Goal: Find specific page/section: Find specific page/section

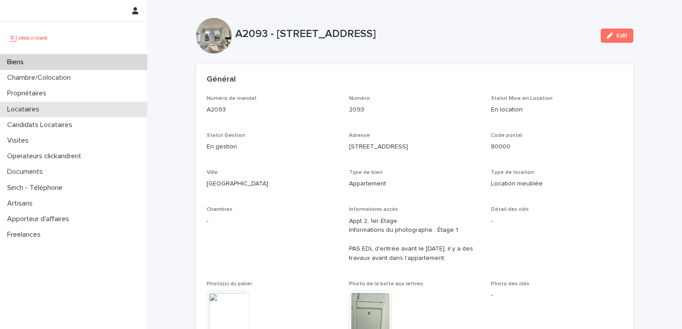
click at [36, 108] on p "Locataires" at bounding box center [25, 109] width 43 height 8
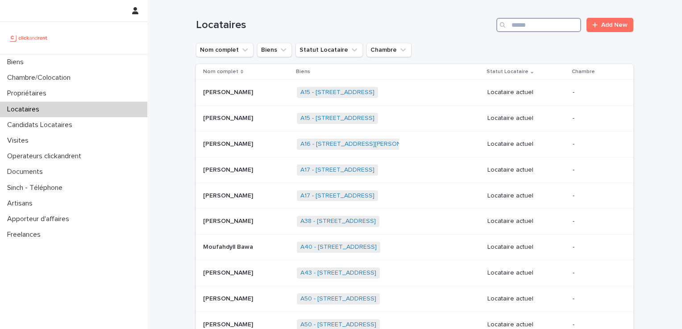
click at [519, 26] on input "Search" at bounding box center [538, 25] width 85 height 14
type input "*****"
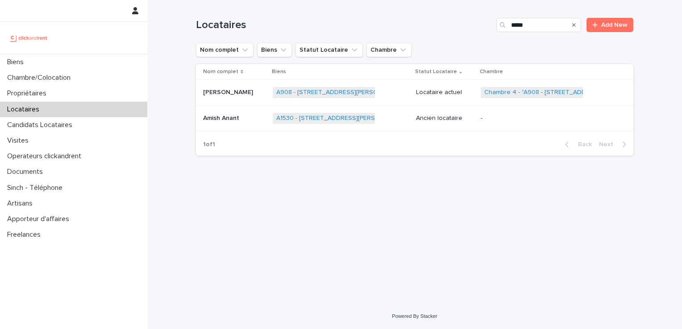
click at [229, 124] on div "Amish Anant Amish Anant" at bounding box center [234, 118] width 62 height 15
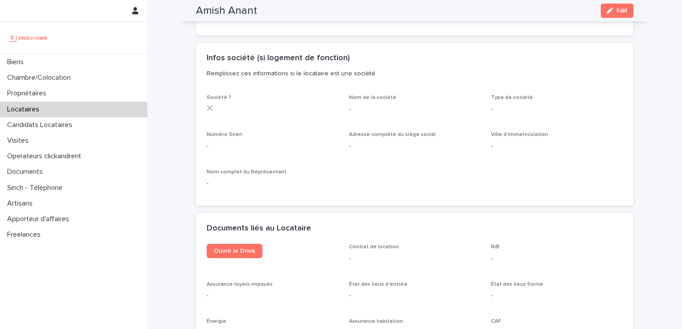
scroll to position [892, 0]
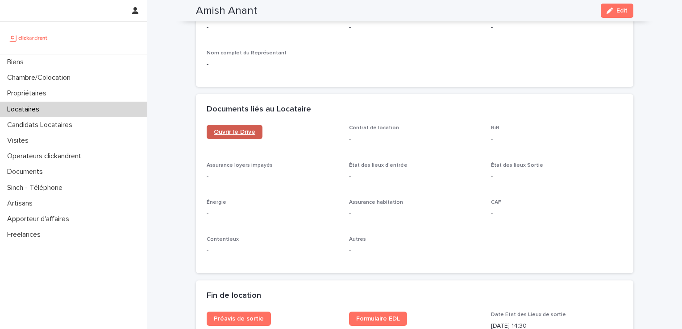
click at [228, 131] on span "Ouvrir le Drive" at bounding box center [234, 132] width 41 height 6
